Goal: Information Seeking & Learning: Check status

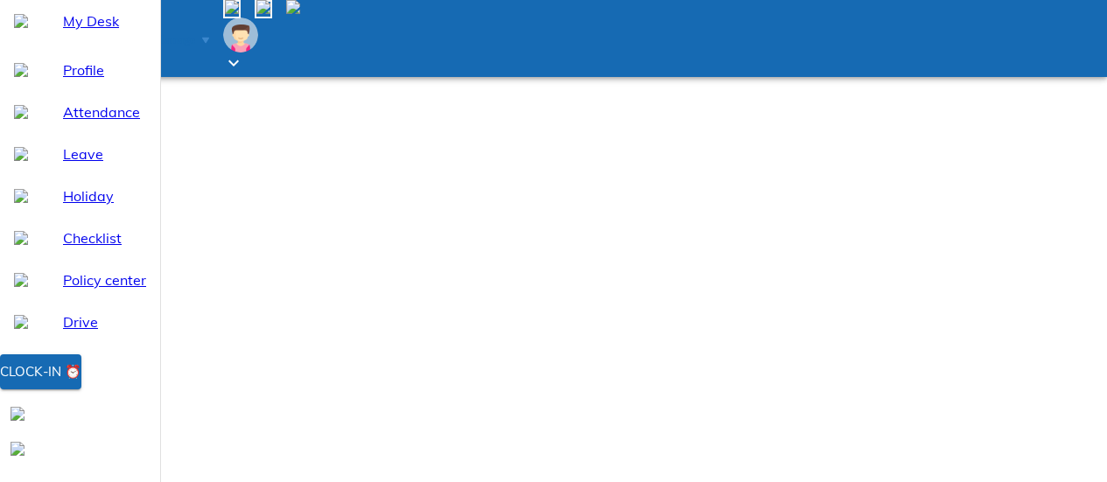
select select "9"
click at [86, 32] on span "My Desk" at bounding box center [104, 21] width 83 height 21
click at [195, 33] on span "Manage" at bounding box center [174, 39] width 42 height 13
click at [128, 95] on span at bounding box center [121, 88] width 14 height 15
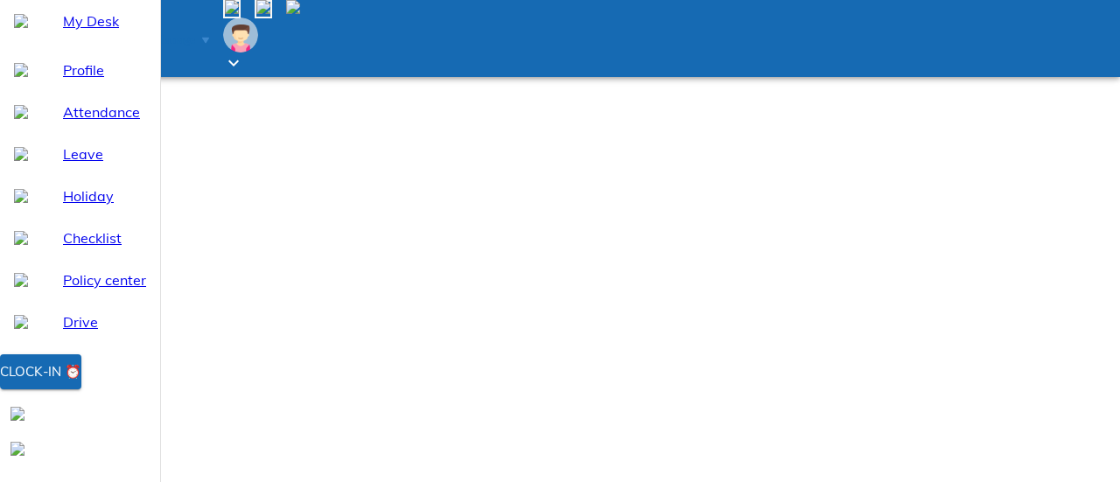
click at [195, 33] on span "Manage" at bounding box center [174, 39] width 42 height 13
click at [209, 38] on icon at bounding box center [205, 41] width 7 height 6
click at [195, 33] on span "Manage" at bounding box center [174, 39] width 42 height 13
click at [209, 32] on span at bounding box center [202, 39] width 14 height 15
click at [25, 28] on img at bounding box center [21, 21] width 14 height 14
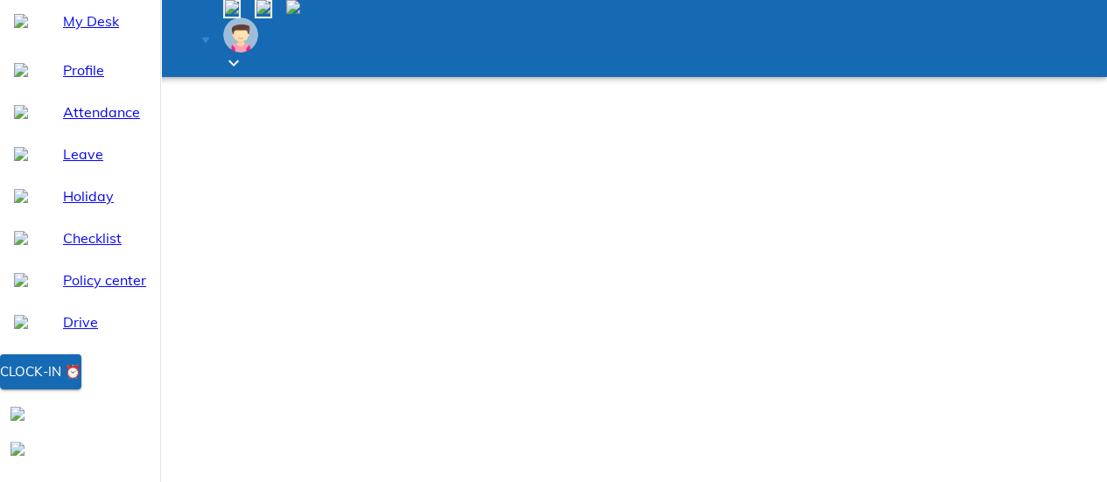
click at [103, 123] on span "Attendance" at bounding box center [104, 112] width 83 height 21
select select "9"
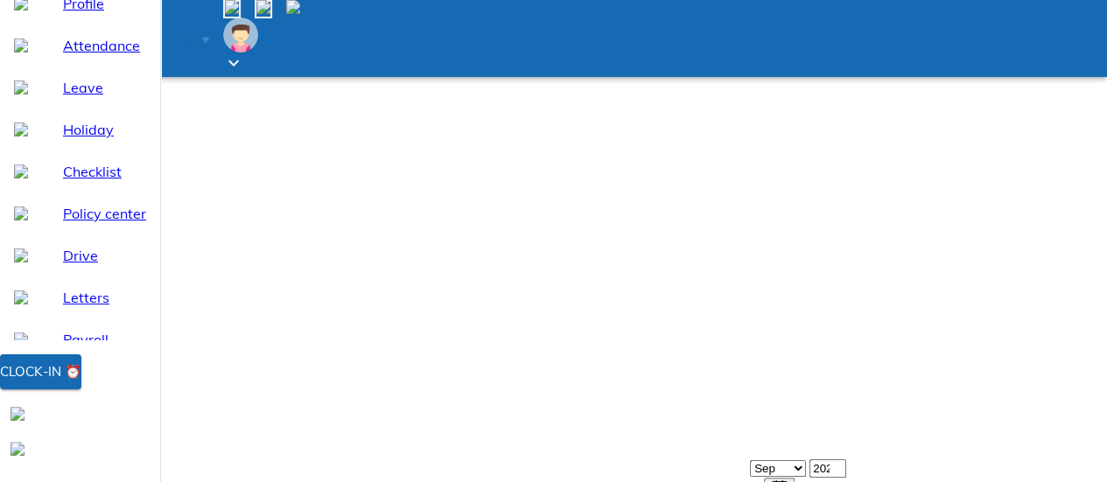
scroll to position [151, 0]
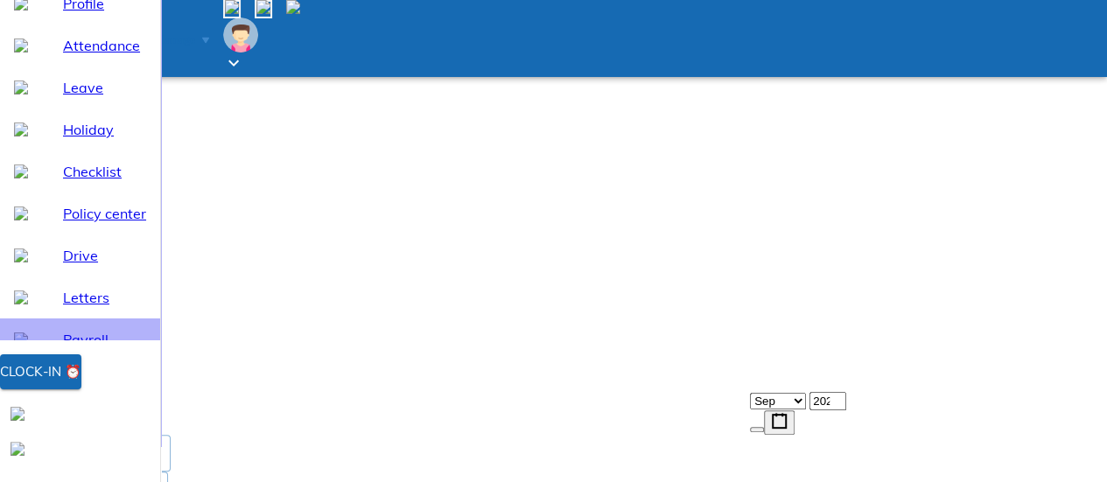
click at [63, 350] on span "Payroll" at bounding box center [104, 339] width 83 height 21
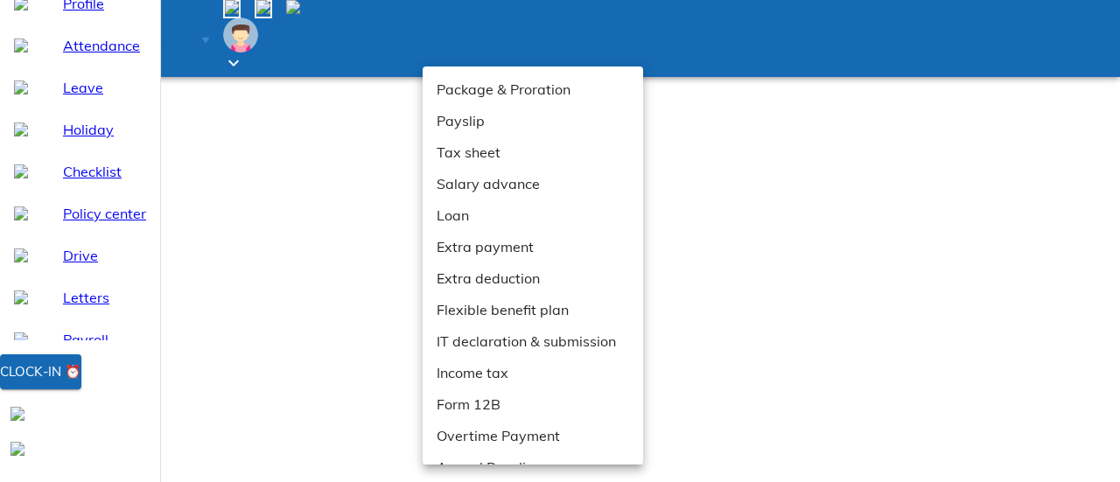
click at [476, 129] on li "Payslip" at bounding box center [540, 121] width 234 height 32
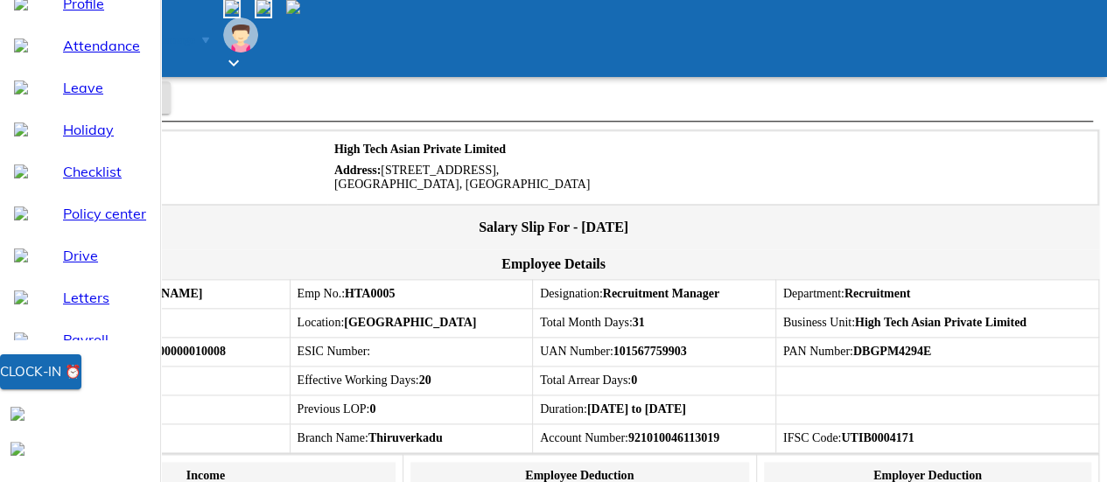
scroll to position [900, 0]
